Goal: Information Seeking & Learning: Learn about a topic

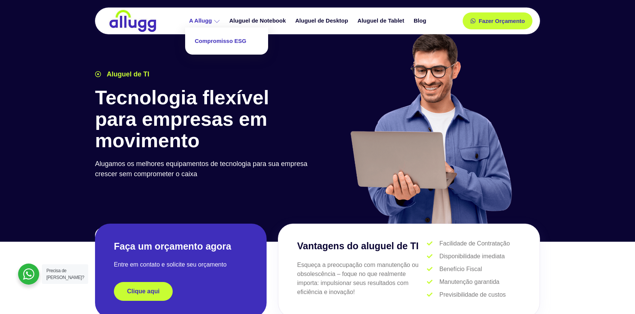
click at [224, 42] on link "Compromisso ESG" at bounding box center [226, 41] width 75 height 20
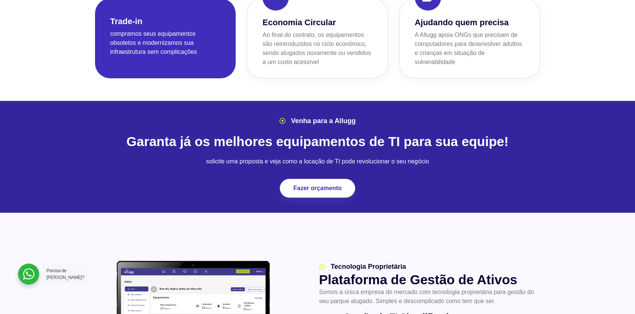
scroll to position [829, 0]
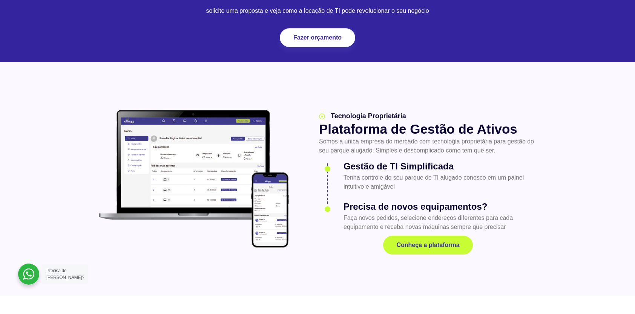
click at [158, 147] on img at bounding box center [193, 179] width 197 height 145
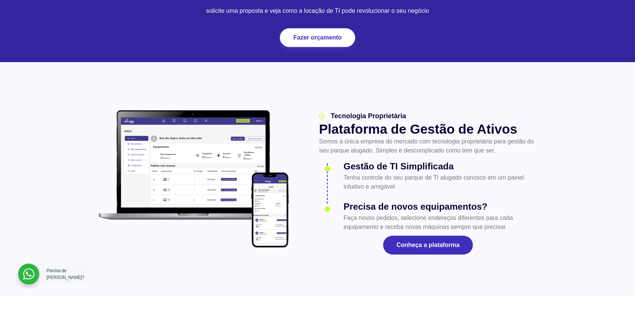
click at [420, 245] on span "Conheça a plataforma" at bounding box center [427, 245] width 63 height 6
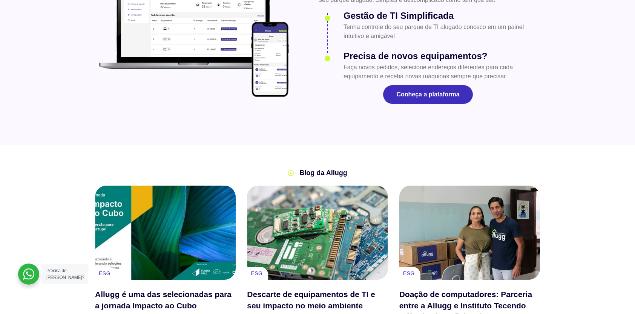
scroll to position [1093, 0]
